Goal: Task Accomplishment & Management: Use online tool/utility

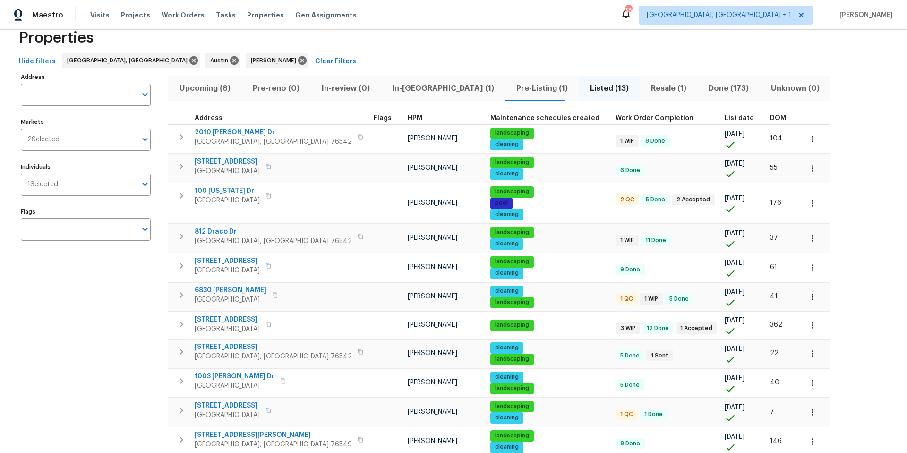
scroll to position [23, 0]
click at [211, 87] on span "Upcoming (8)" at bounding box center [205, 87] width 62 height 13
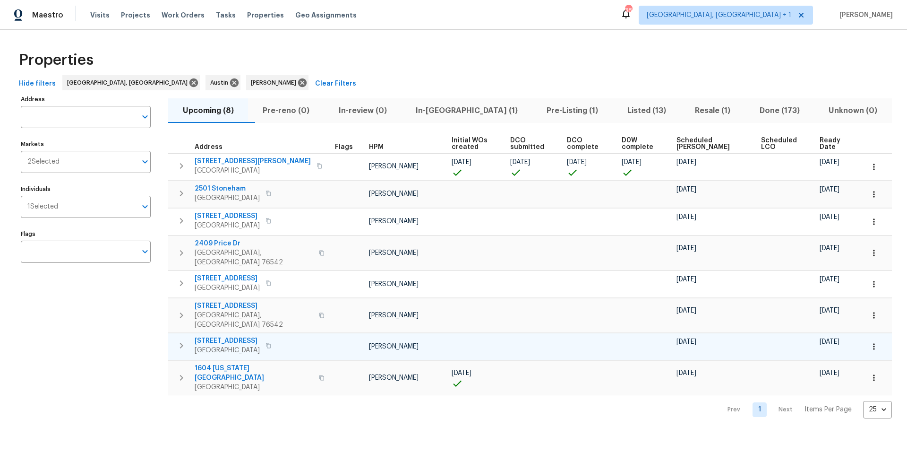
click at [870, 342] on icon "button" at bounding box center [874, 346] width 9 height 9
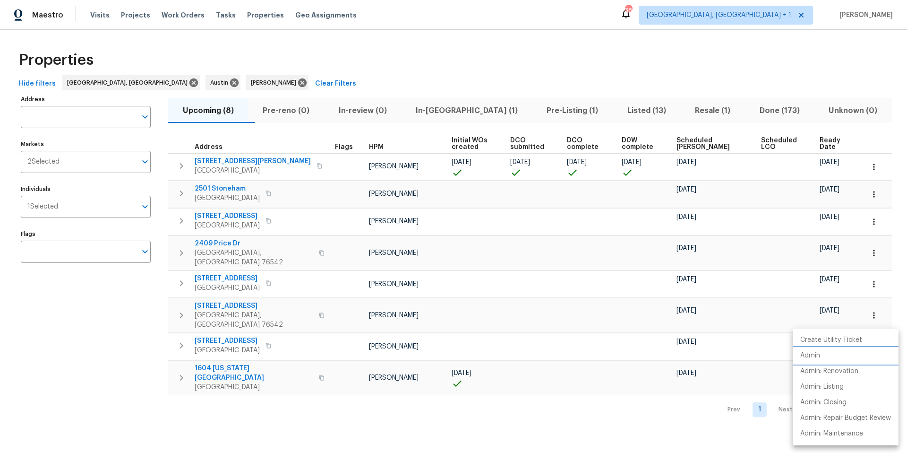
click at [827, 359] on li "Admin" at bounding box center [846, 356] width 106 height 16
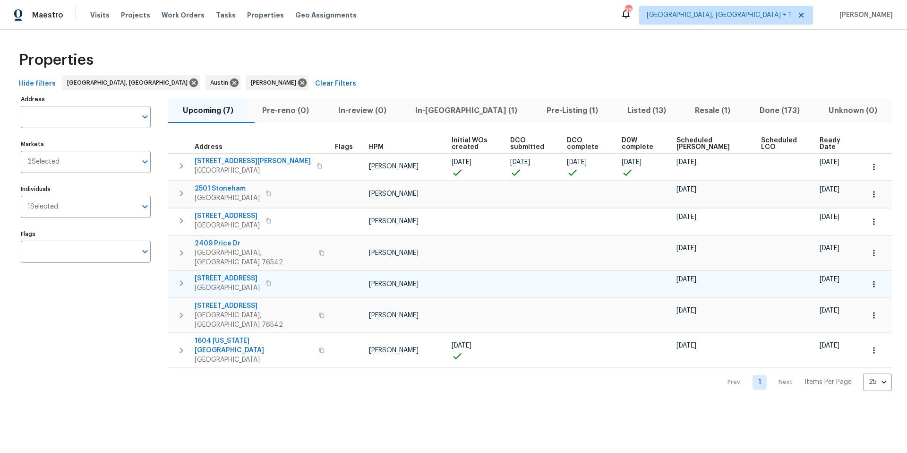
click at [864, 278] on button "button" at bounding box center [874, 284] width 21 height 21
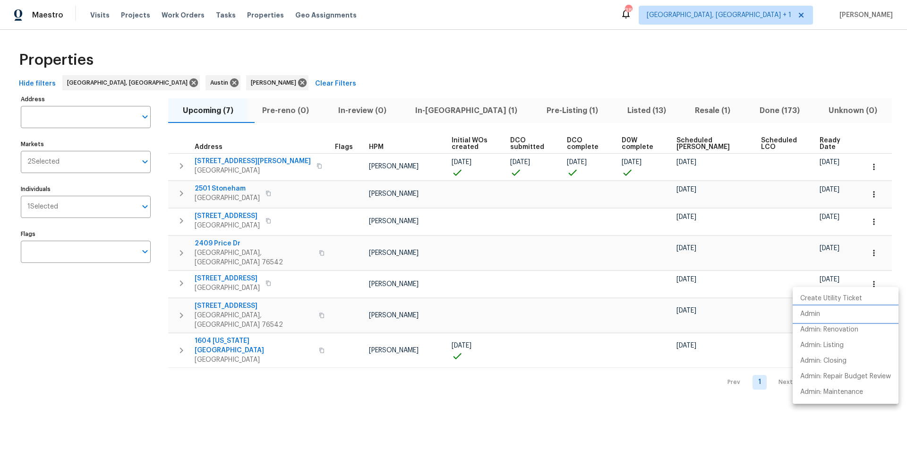
click at [818, 317] on p "Admin" at bounding box center [811, 314] width 20 height 10
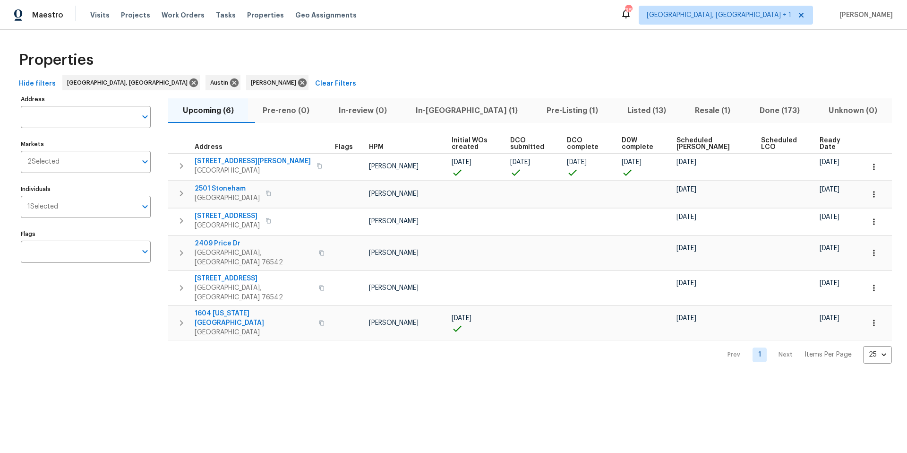
click at [699, 142] on span "Scheduled [PERSON_NAME]" at bounding box center [711, 143] width 69 height 13
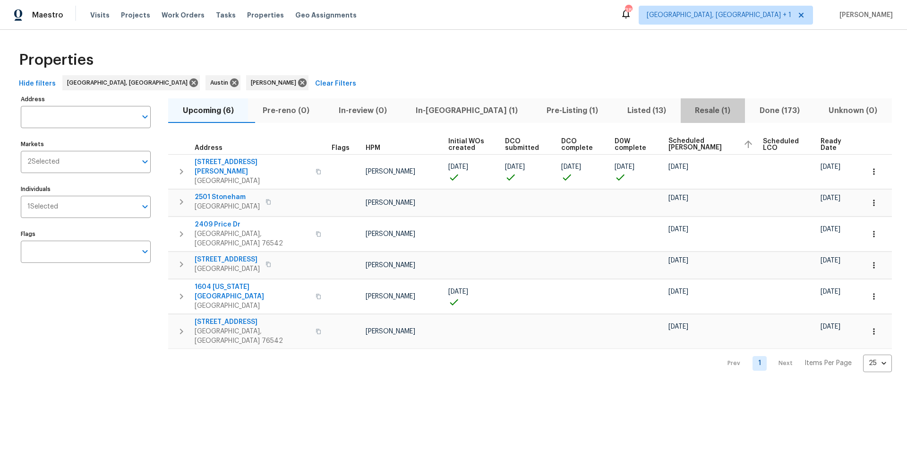
click at [687, 110] on span "Resale (1)" at bounding box center [713, 110] width 53 height 13
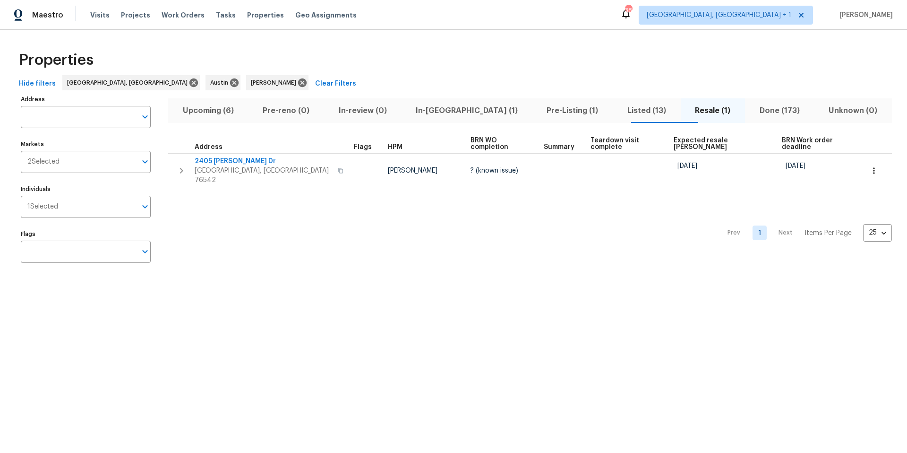
click at [217, 114] on span "Upcoming (6)" at bounding box center [208, 110] width 69 height 13
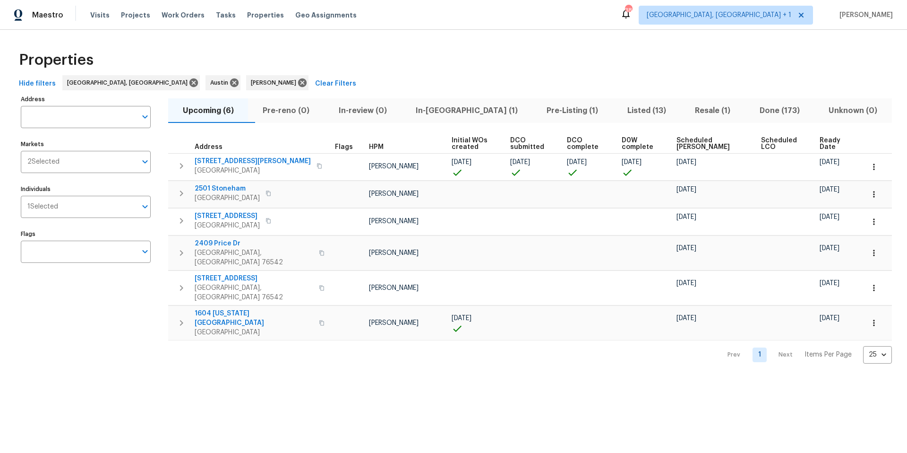
click at [461, 111] on span "In-reno (1)" at bounding box center [467, 110] width 120 height 13
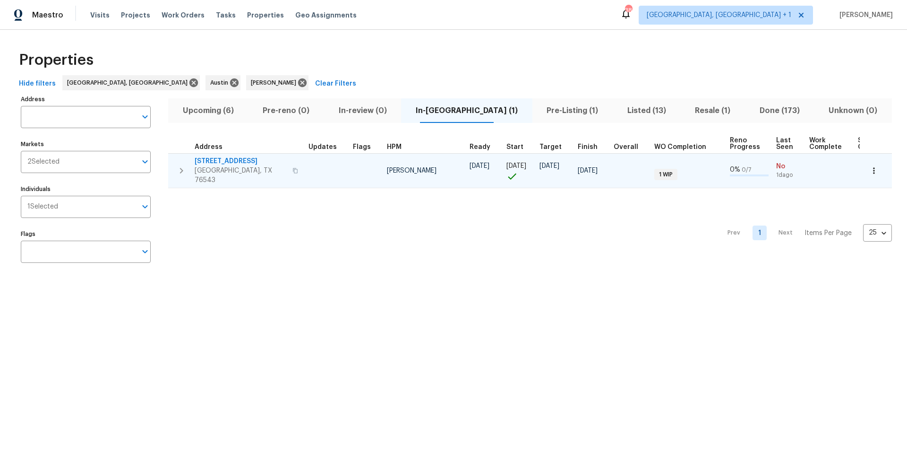
click at [864, 168] on button "button" at bounding box center [874, 170] width 21 height 21
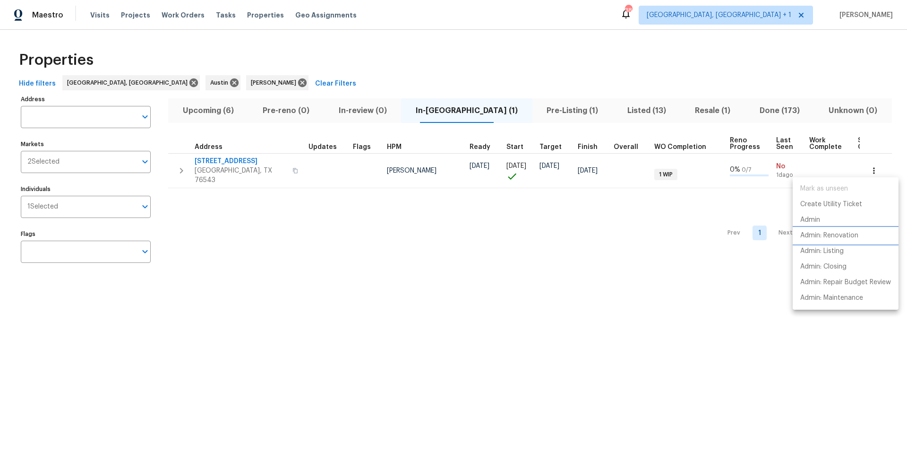
click at [827, 234] on p "Admin: Renovation" at bounding box center [830, 236] width 58 height 10
click at [229, 162] on div at bounding box center [453, 226] width 907 height 453
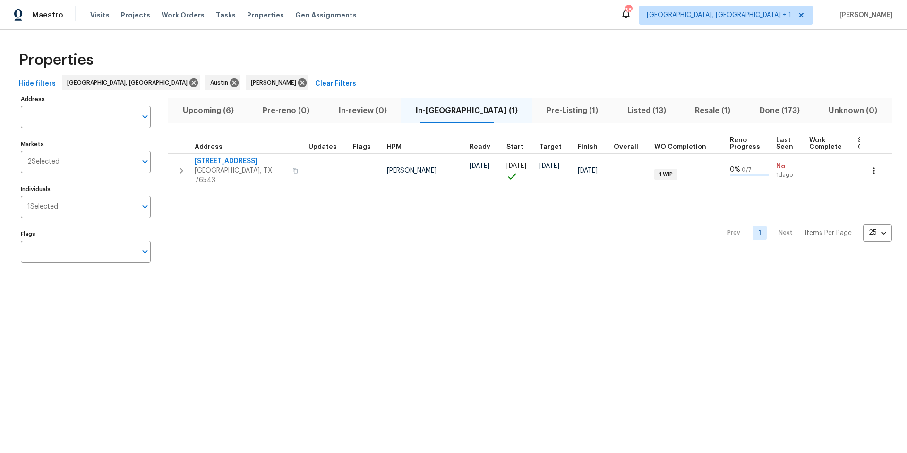
click at [230, 161] on span "2909 Phoenix Dr" at bounding box center [241, 160] width 92 height 9
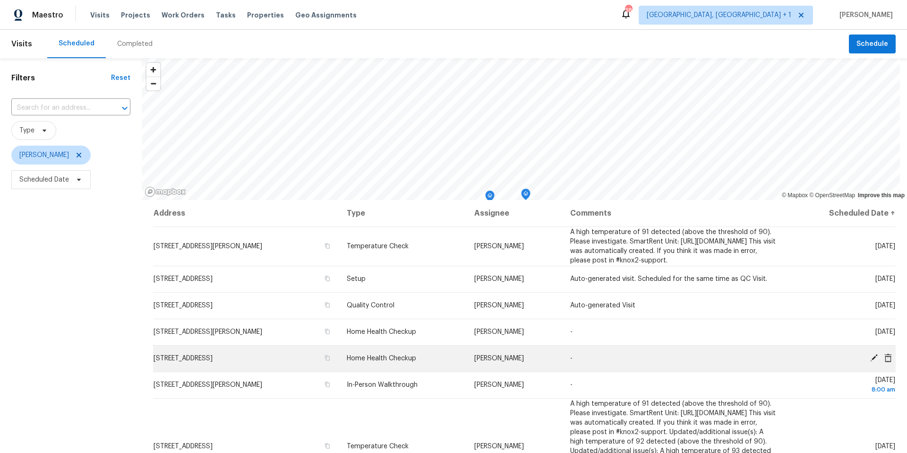
click at [870, 362] on icon at bounding box center [874, 358] width 8 height 8
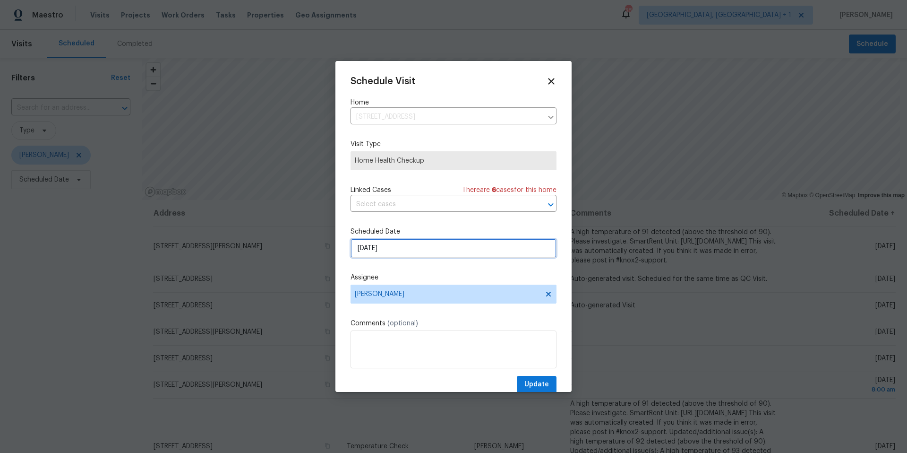
click at [392, 247] on input "[DATE]" at bounding box center [454, 248] width 206 height 19
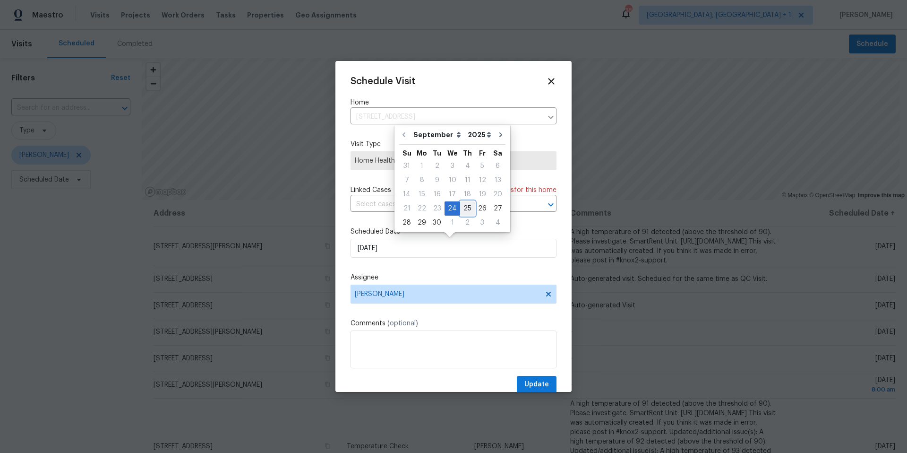
click at [460, 208] on div "25" at bounding box center [467, 208] width 15 height 13
type input "[DATE]"
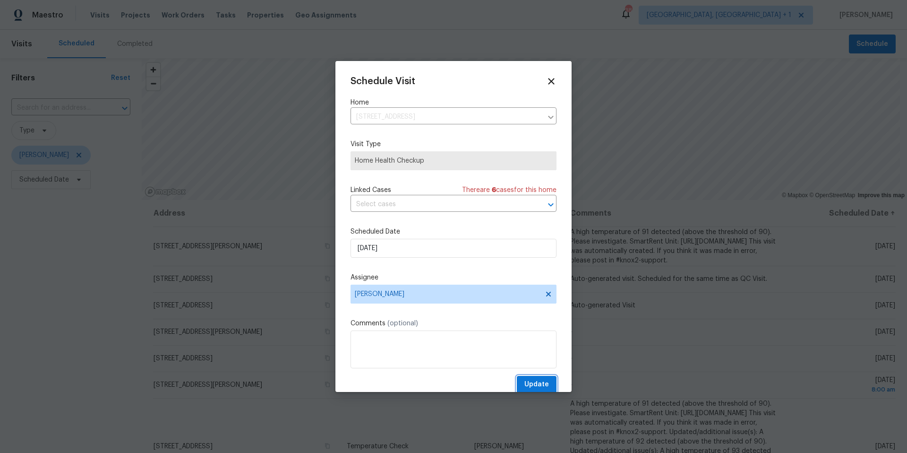
click at [525, 378] on button "Update" at bounding box center [537, 384] width 40 height 17
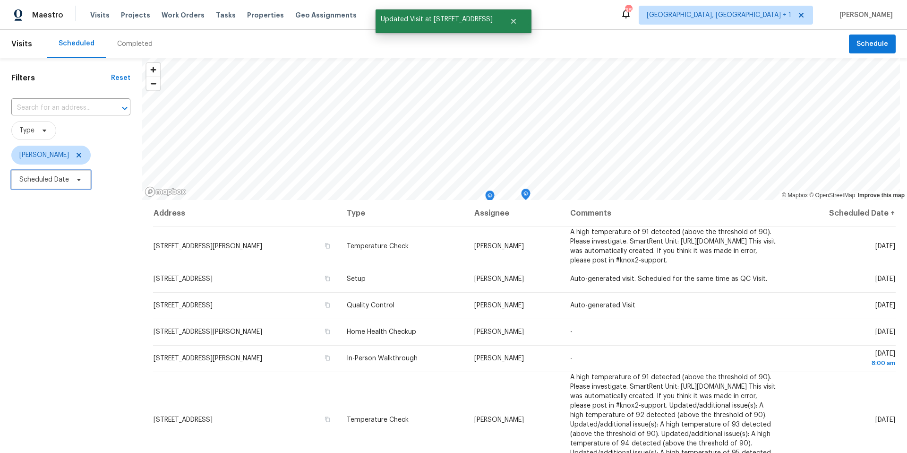
click at [80, 182] on icon at bounding box center [79, 180] width 8 height 8
drag, startPoint x: 77, startPoint y: 206, endPoint x: 78, endPoint y: 211, distance: 4.8
click at [77, 207] on input "text" at bounding box center [63, 211] width 93 height 19
select select "8"
select select "2025"
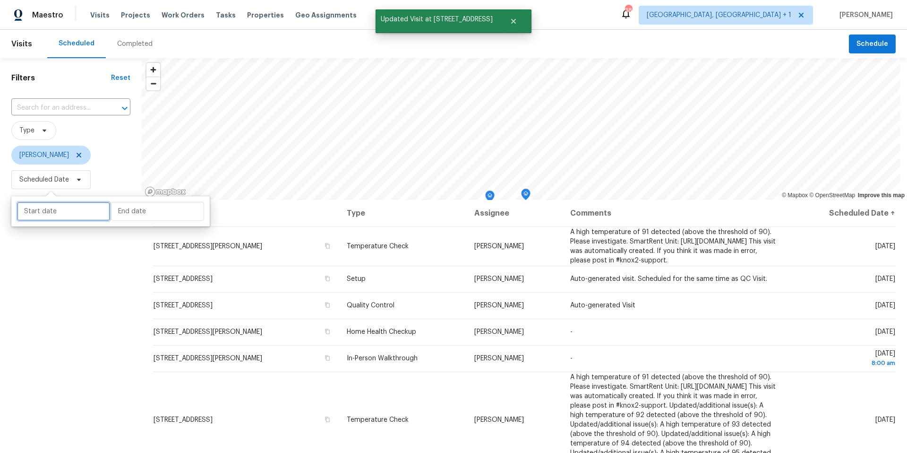
select select "9"
select select "2025"
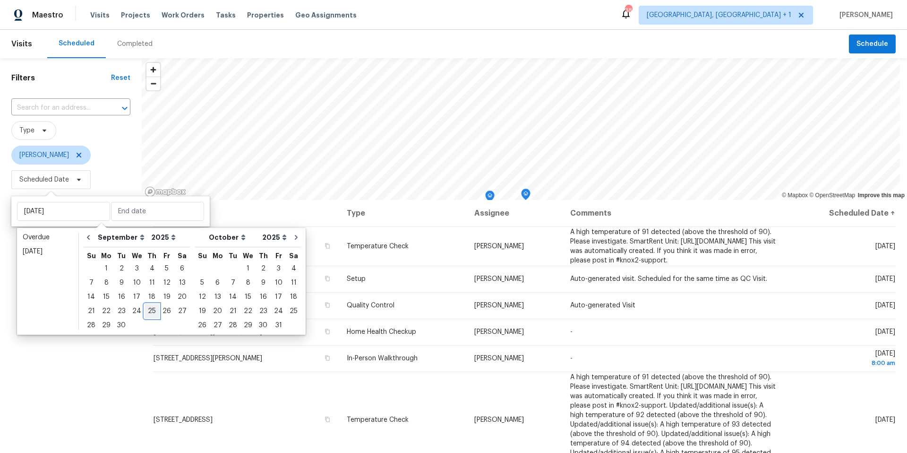
click at [151, 311] on div "25" at bounding box center [152, 310] width 15 height 13
type input "[DATE]"
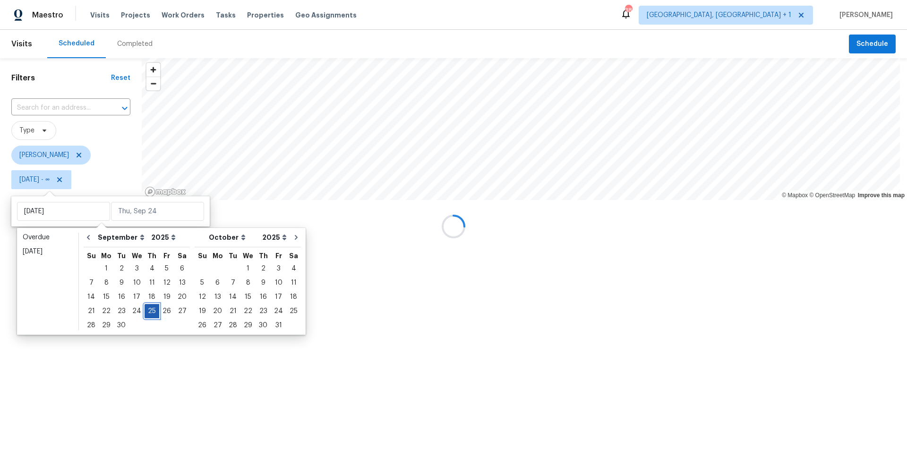
click at [151, 311] on div "25" at bounding box center [152, 310] width 15 height 13
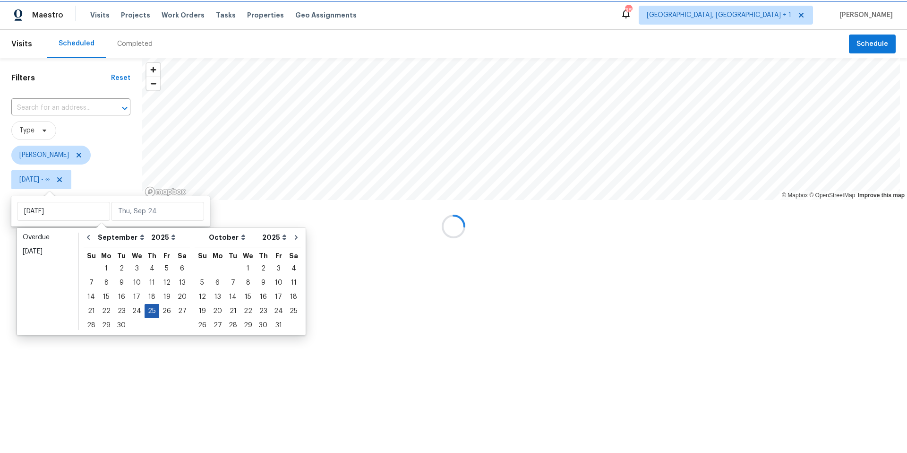
type input "Thu, Sep 25"
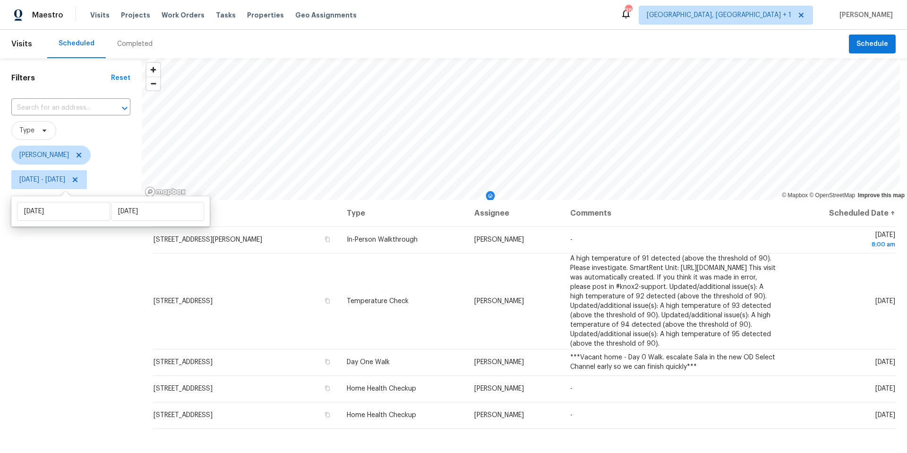
click at [83, 353] on div "Filters Reset ​ Type Nelson Figueroa Thu, Sep 25 - Thu, Sep 25" at bounding box center [71, 310] width 142 height 504
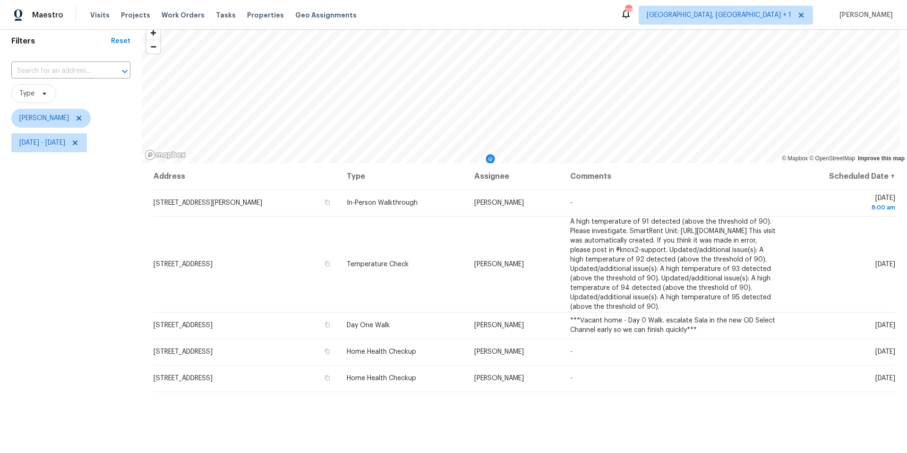
scroll to position [37, 0]
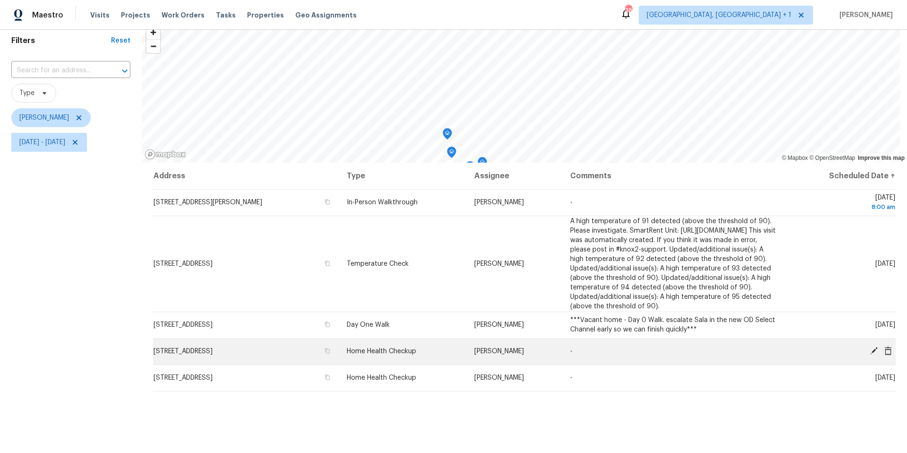
click at [870, 355] on icon at bounding box center [874, 350] width 9 height 9
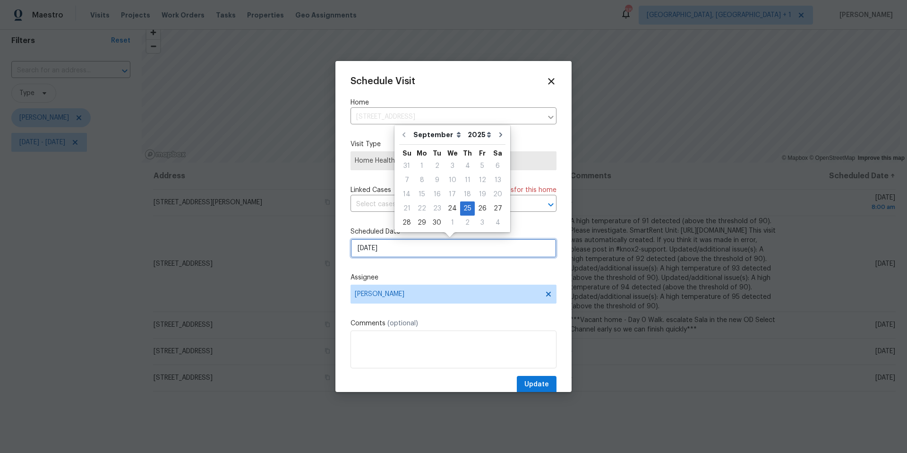
click at [394, 258] on input "9/25/2025" at bounding box center [454, 248] width 206 height 19
click at [497, 135] on icon "Go to next month" at bounding box center [501, 135] width 8 height 8
type input "10/25/2025"
select select "9"
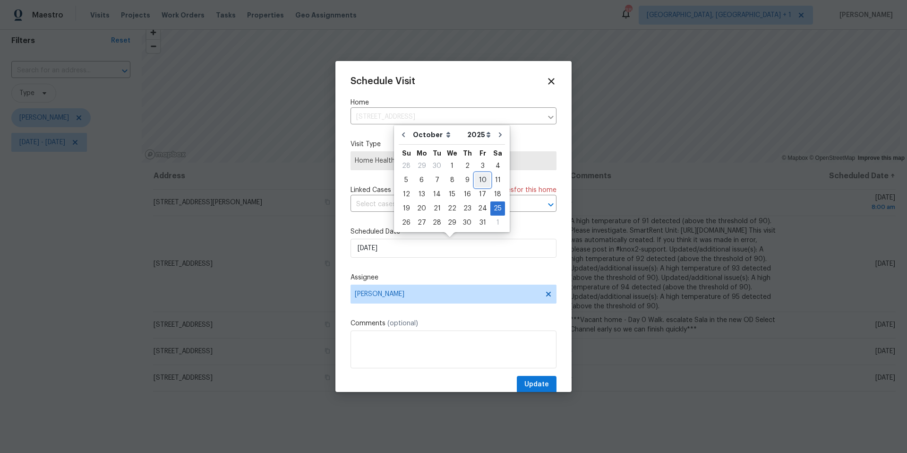
click at [479, 178] on div "10" at bounding box center [483, 179] width 16 height 13
type input "10/10/2025"
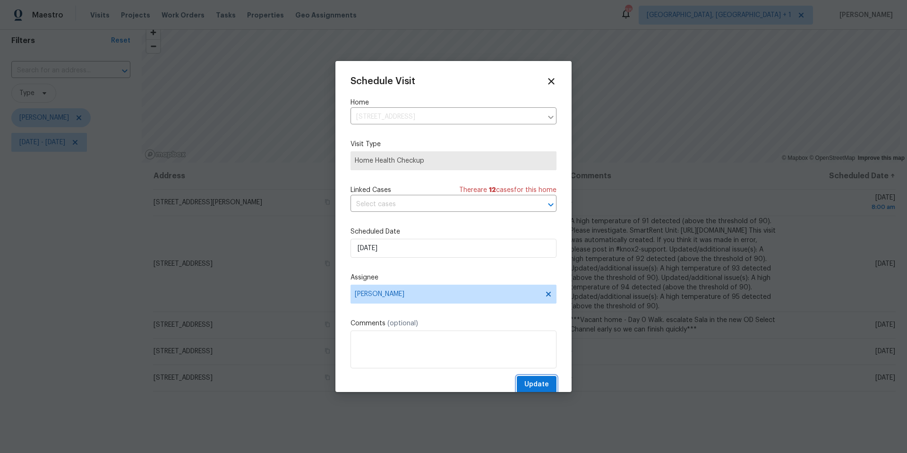
click at [528, 387] on span "Update" at bounding box center [537, 385] width 25 height 12
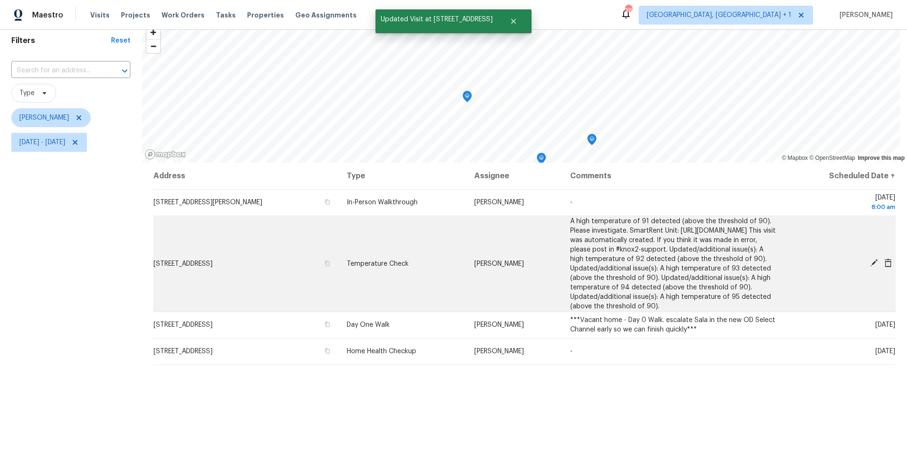
click at [870, 267] on icon at bounding box center [874, 262] width 9 height 9
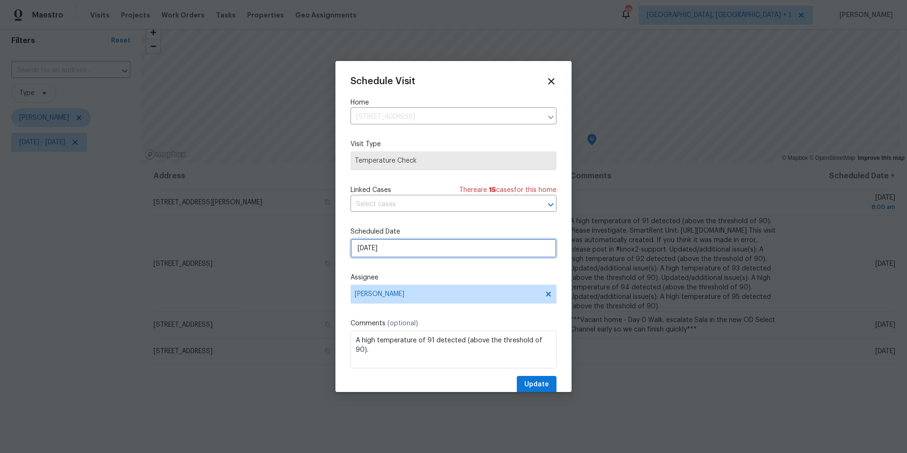
click at [422, 246] on input "9/25/2025" at bounding box center [454, 248] width 206 height 19
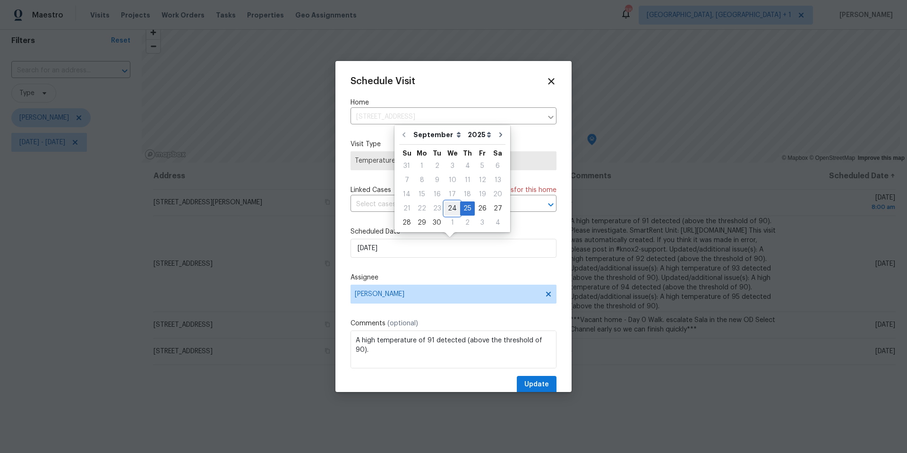
click at [450, 208] on div "24" at bounding box center [453, 208] width 16 height 13
type input "9/24/2025"
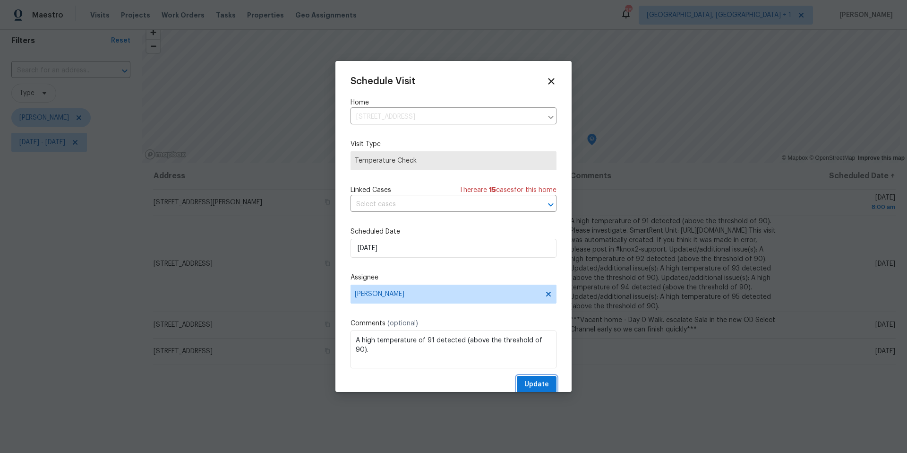
click at [525, 386] on span "Update" at bounding box center [537, 385] width 25 height 12
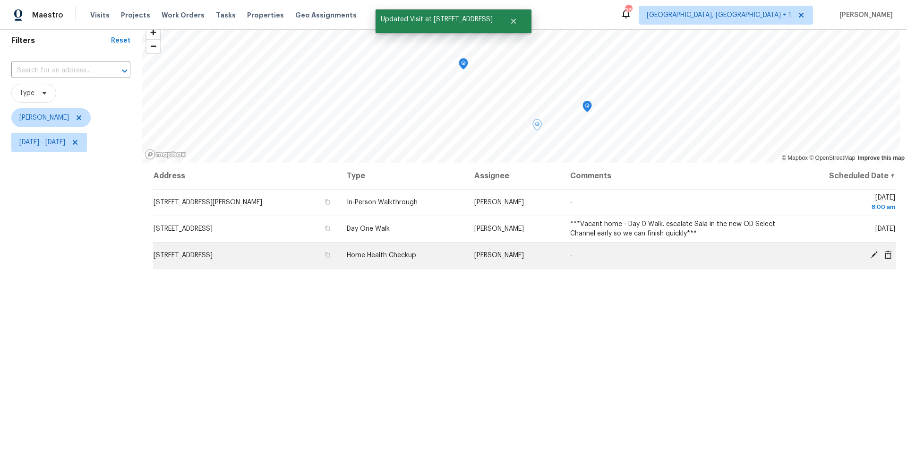
scroll to position [39, 0]
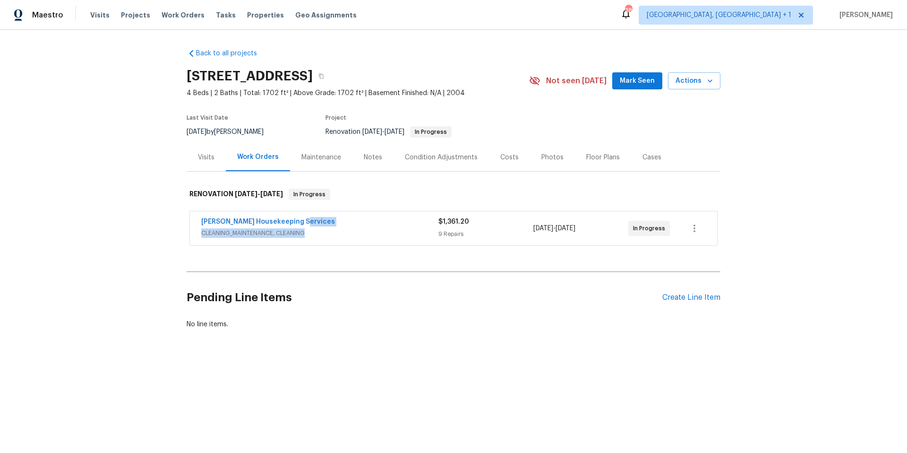
drag, startPoint x: 395, startPoint y: 232, endPoint x: 389, endPoint y: 239, distance: 8.7
click at [389, 239] on div "[PERSON_NAME] Housekeeping Services CLEANING_MAINTENANCE, CLEANING" at bounding box center [319, 228] width 237 height 23
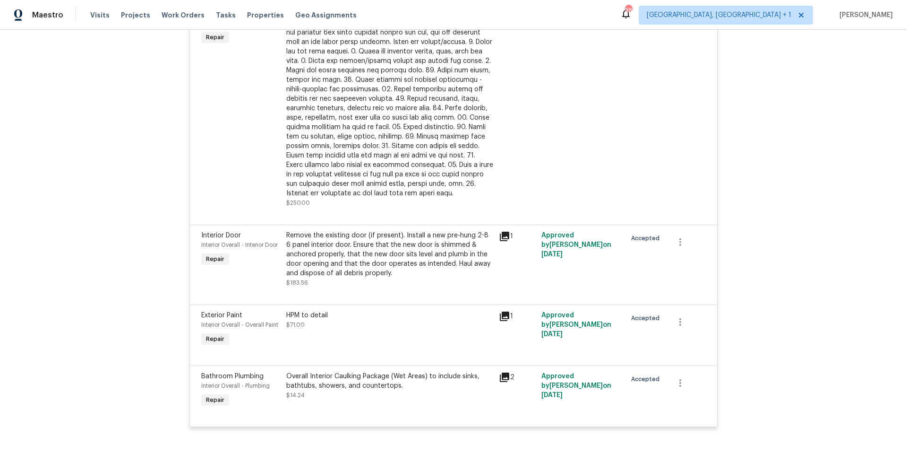
scroll to position [792, 0]
click at [313, 316] on div "HPM to detail" at bounding box center [389, 314] width 207 height 9
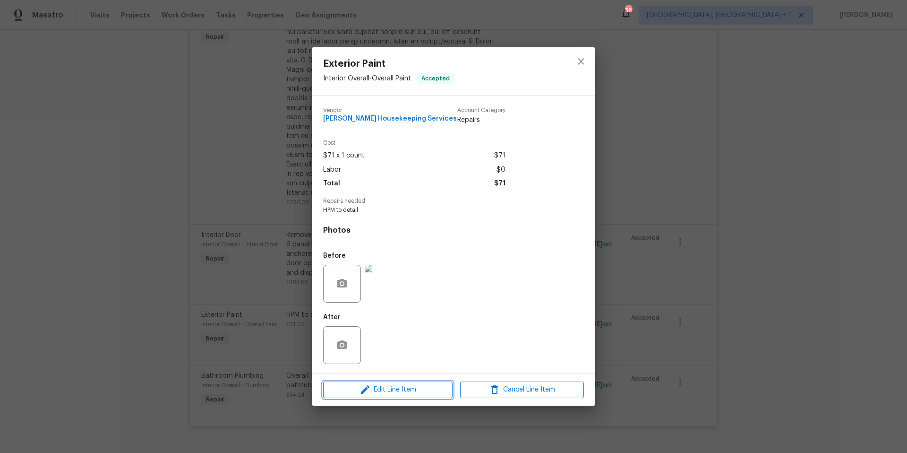
click at [383, 382] on button "Edit Line Item" at bounding box center [387, 389] width 129 height 17
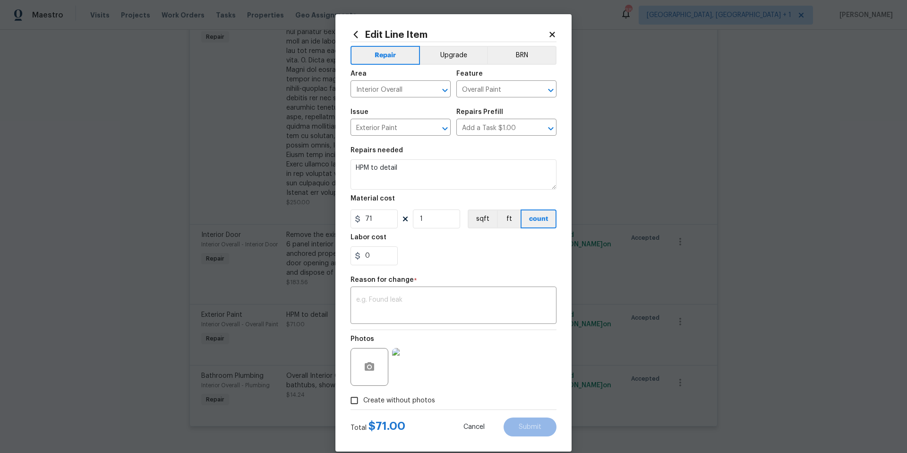
click at [405, 158] on div "Repairs needed" at bounding box center [454, 153] width 206 height 12
click at [404, 172] on textarea "HPM to detail" at bounding box center [454, 174] width 206 height 30
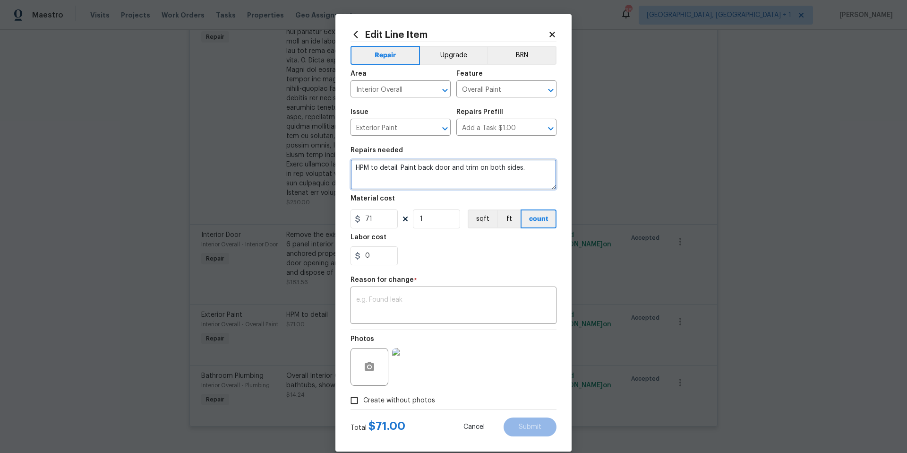
type textarea "HPM to detail. Paint back door and trim on both sides."
click at [408, 210] on div "71 1 sqft ft count" at bounding box center [454, 218] width 206 height 19
drag, startPoint x: 421, startPoint y: 216, endPoint x: 414, endPoint y: 215, distance: 7.2
click at [414, 215] on input "1" at bounding box center [436, 218] width 47 height 19
type input "2"
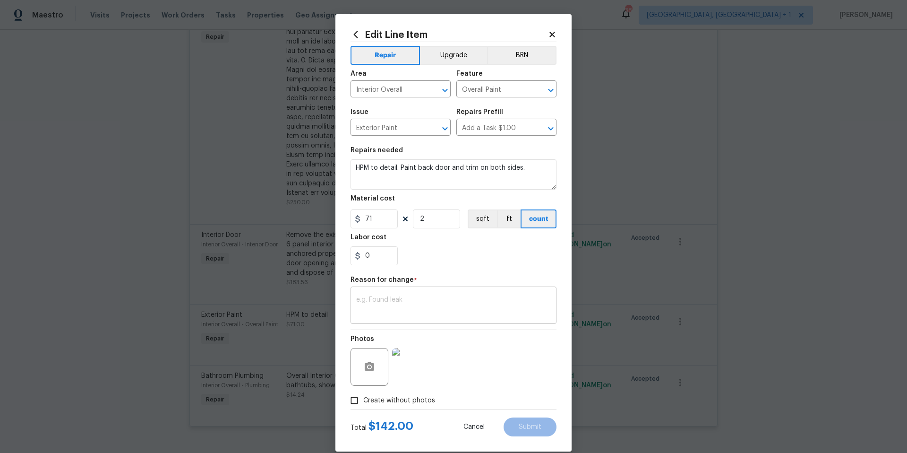
click at [397, 306] on textarea at bounding box center [453, 306] width 195 height 20
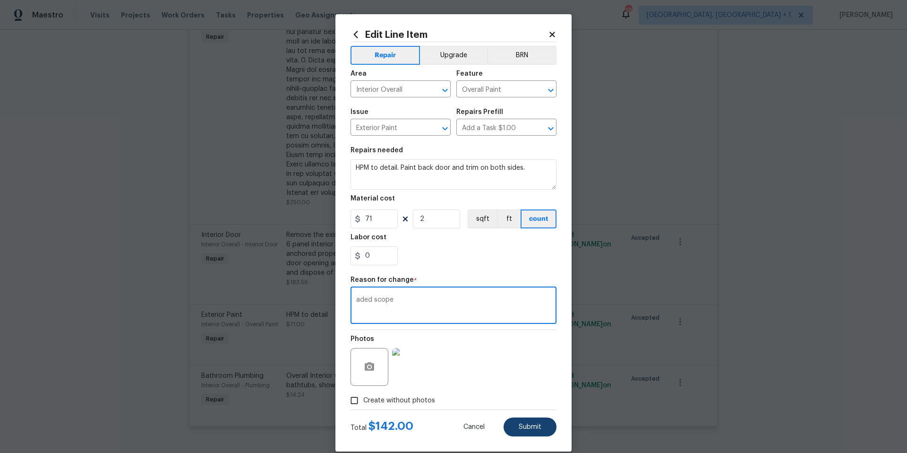
type textarea "aded scope"
click at [531, 430] on button "Submit" at bounding box center [530, 426] width 53 height 19
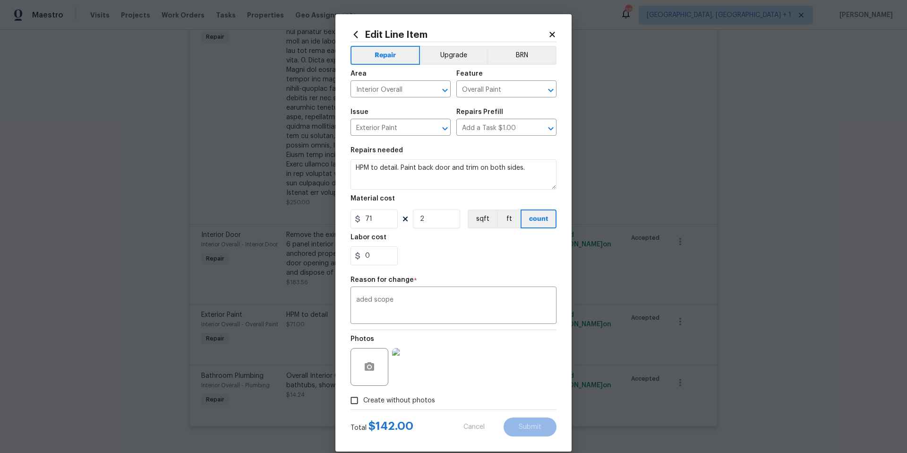
type textarea "HPM to detail"
type input "1"
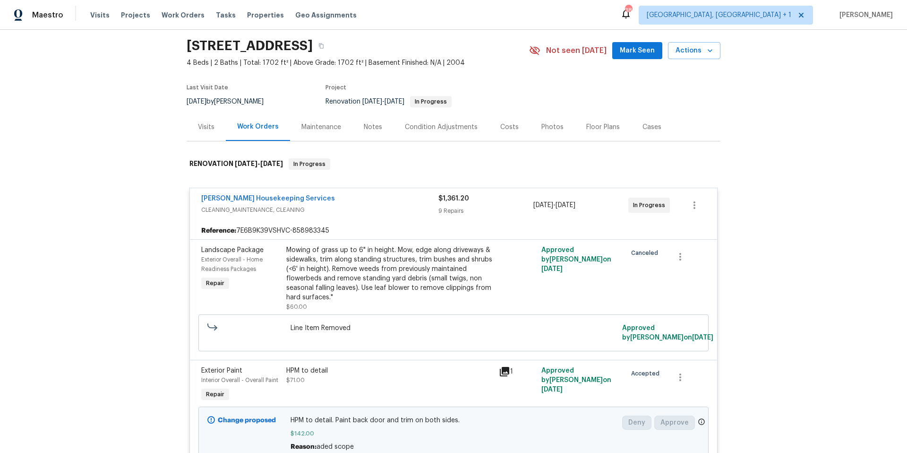
scroll to position [0, 0]
